Goal: Find specific page/section: Find specific page/section

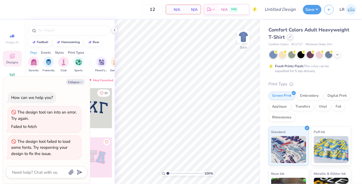
click at [289, 40] on div at bounding box center [290, 37] width 6 height 6
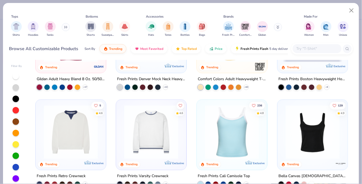
scroll to position [61, 0]
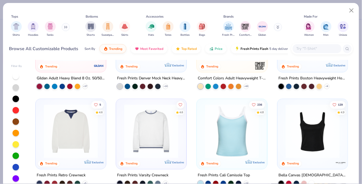
click at [164, 133] on img at bounding box center [150, 132] width 59 height 54
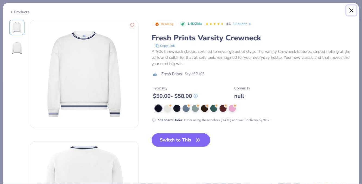
click at [352, 11] on button "Close" at bounding box center [351, 10] width 10 height 10
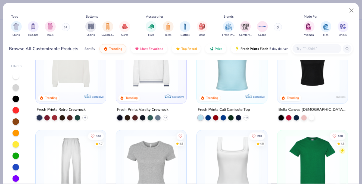
scroll to position [72, 0]
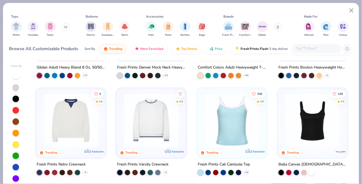
click at [67, 26] on button at bounding box center [66, 27] width 8 height 8
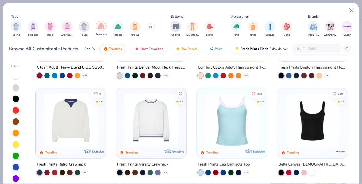
click at [98, 25] on img "filter for Sweaters" at bounding box center [101, 26] width 6 height 6
type textarea "x"
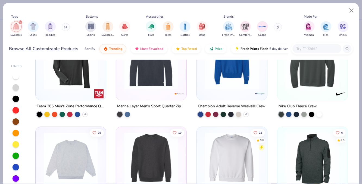
scroll to position [441, 0]
